Goal: Task Accomplishment & Management: Manage account settings

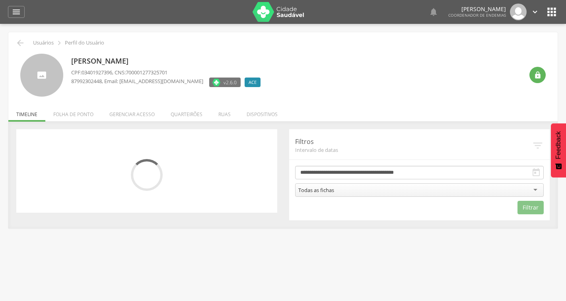
click at [178, 113] on li "Quarteirões" at bounding box center [187, 112] width 48 height 19
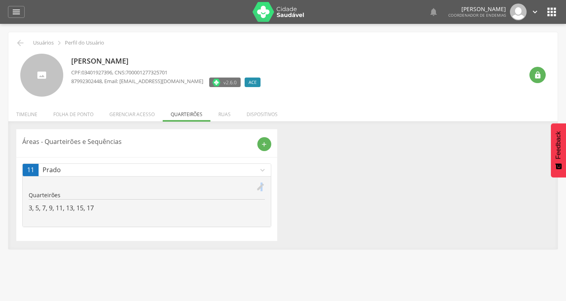
click at [261, 182] on icon "edit" at bounding box center [260, 186] width 9 height 9
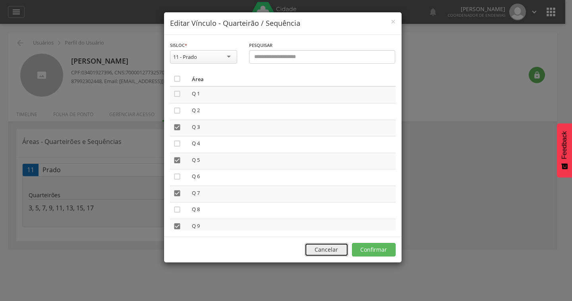
click at [327, 248] on button "Cancelar" at bounding box center [327, 250] width 44 height 14
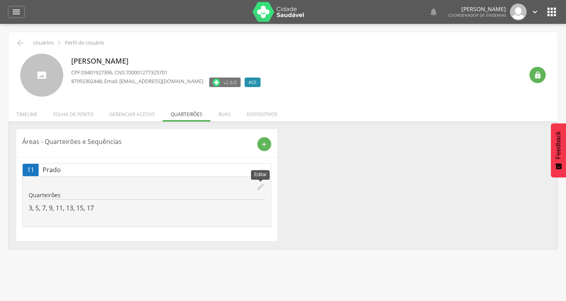
click at [256, 185] on icon "edit" at bounding box center [260, 186] width 9 height 9
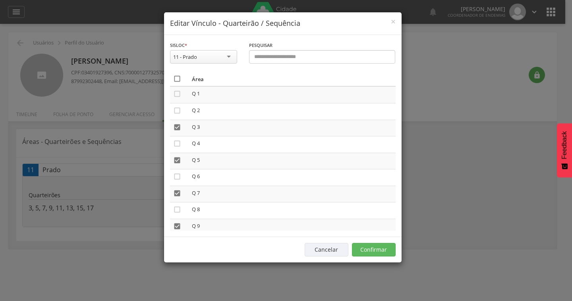
click at [179, 81] on icon "" at bounding box center [177, 79] width 8 height 8
click at [179, 81] on icon "" at bounding box center [177, 79] width 8 height 8
click at [384, 247] on button "Confirmar" at bounding box center [374, 250] width 44 height 14
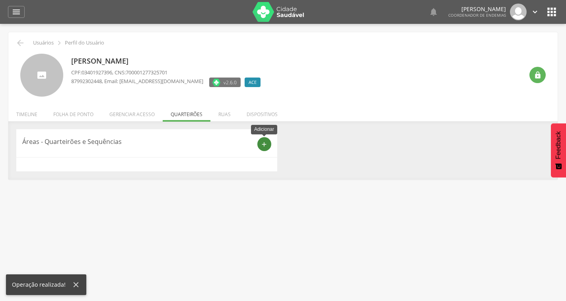
click at [262, 148] on div "add" at bounding box center [264, 144] width 14 height 14
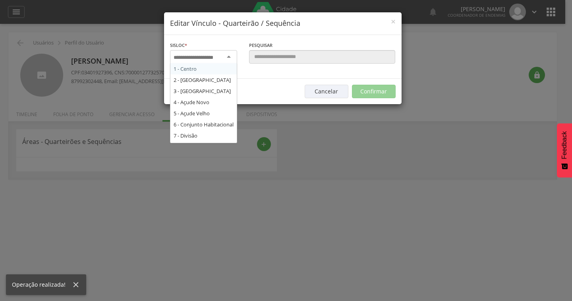
click at [197, 62] on div at bounding box center [203, 57] width 67 height 14
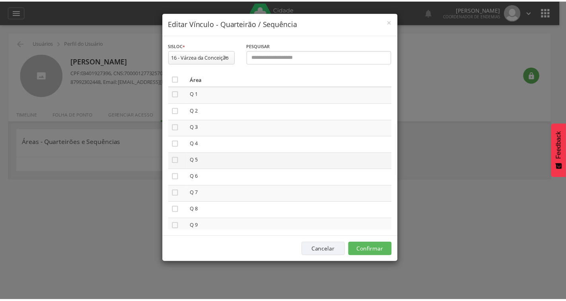
scroll to position [40, 0]
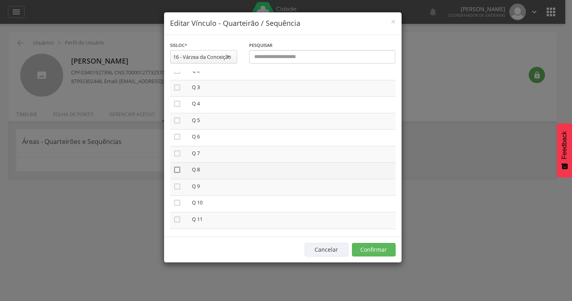
click at [175, 171] on icon "" at bounding box center [177, 170] width 8 height 8
click at [175, 183] on icon "" at bounding box center [177, 186] width 8 height 8
click at [361, 246] on button "Confirmar" at bounding box center [374, 250] width 44 height 14
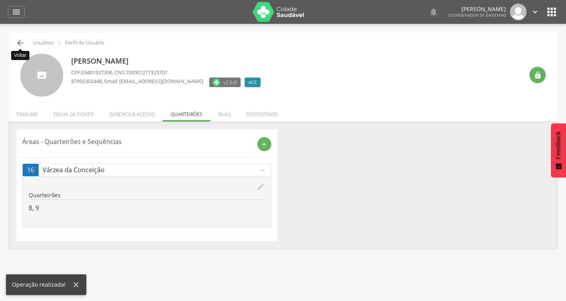
click at [23, 42] on icon "" at bounding box center [20, 43] width 10 height 10
